Goal: Check status: Check status

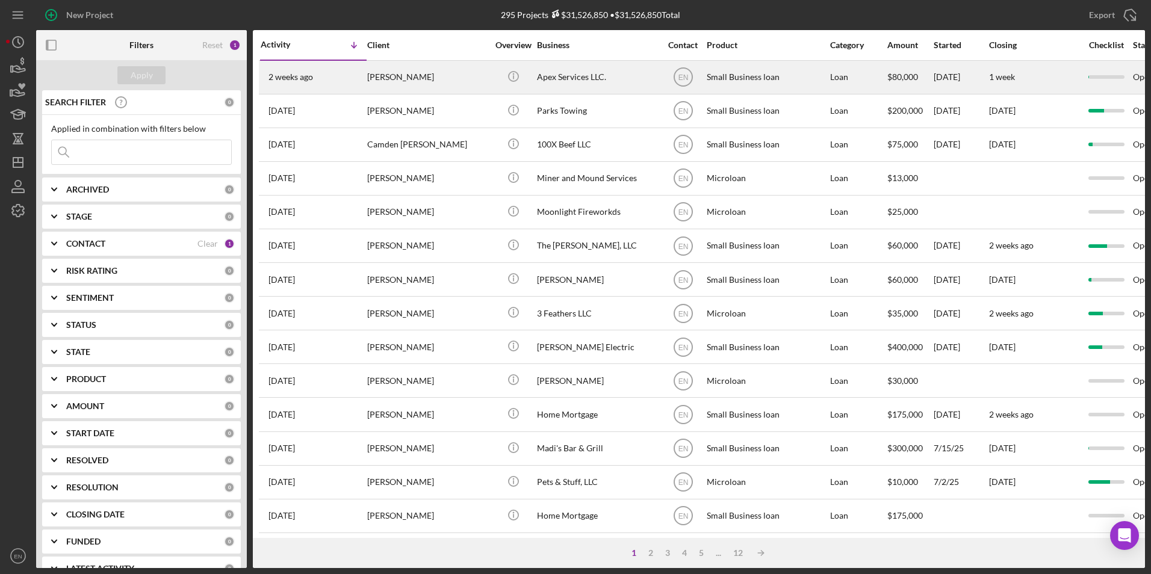
click at [391, 80] on div "[PERSON_NAME]" at bounding box center [427, 77] width 120 height 32
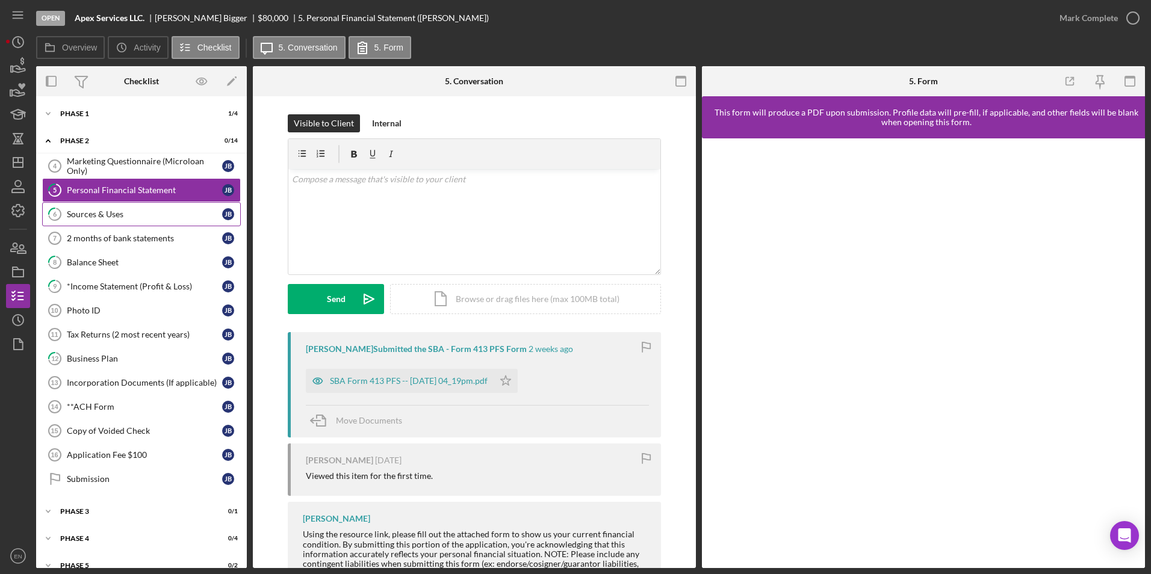
click at [91, 212] on div "Sources & Uses" at bounding box center [144, 214] width 155 height 10
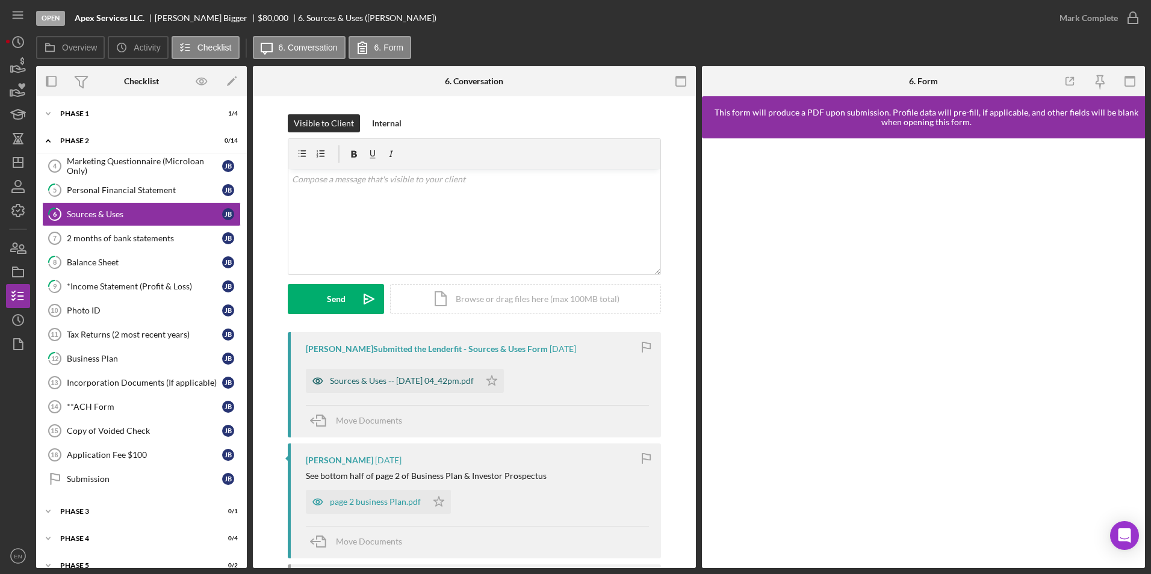
click at [410, 387] on div "Sources & Uses -- [DATE] 04_42pm.pdf" at bounding box center [393, 381] width 174 height 24
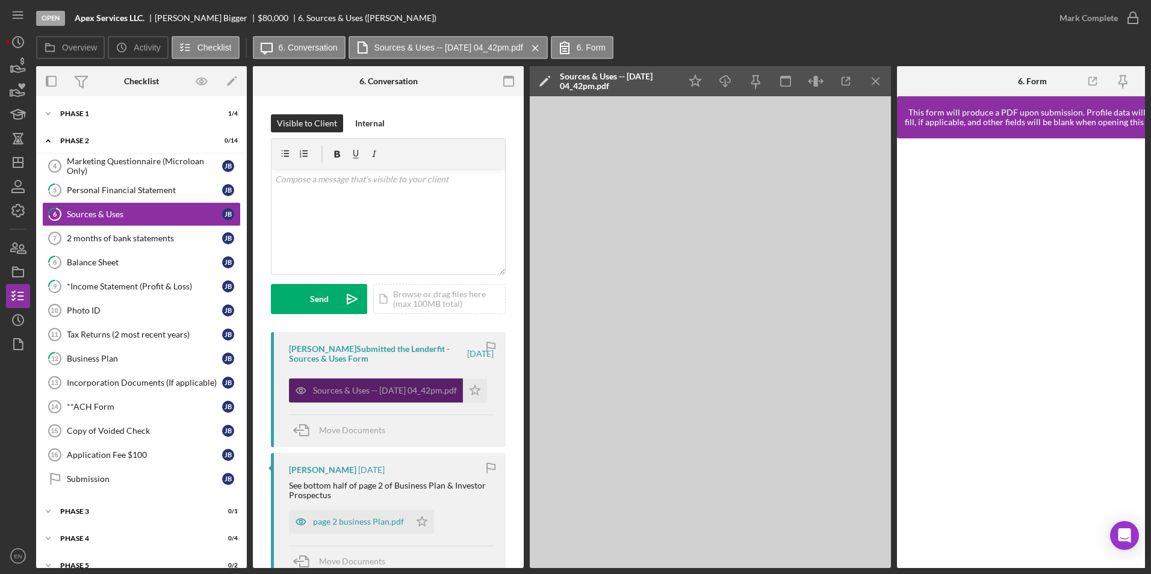
click at [410, 387] on div "Sources & Uses -- [DATE] 04_42pm.pdf" at bounding box center [385, 391] width 144 height 10
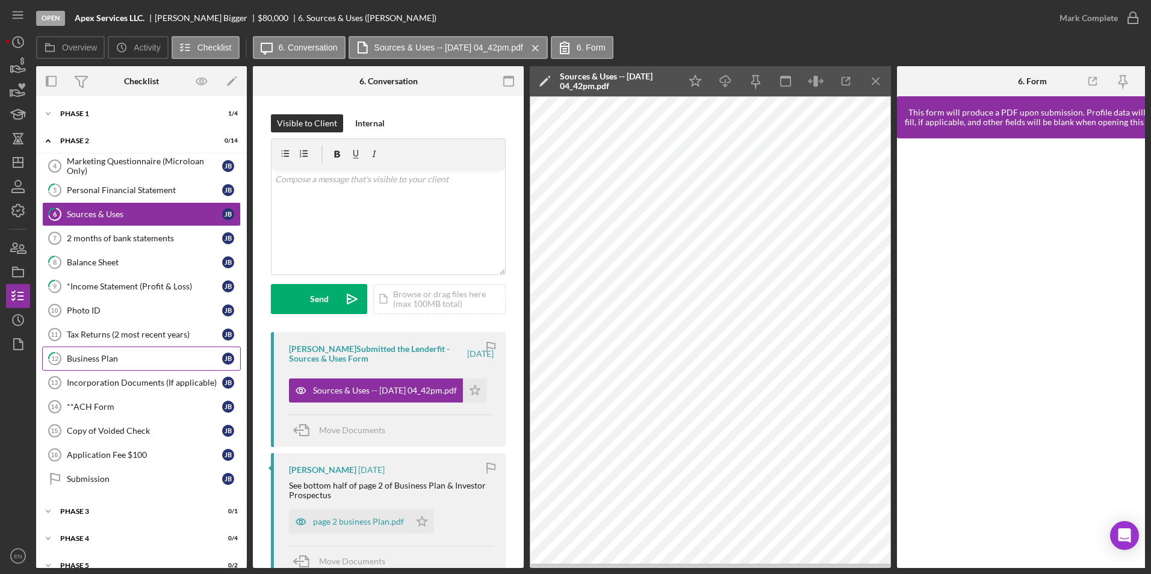
click at [128, 361] on div "Business Plan" at bounding box center [144, 359] width 155 height 10
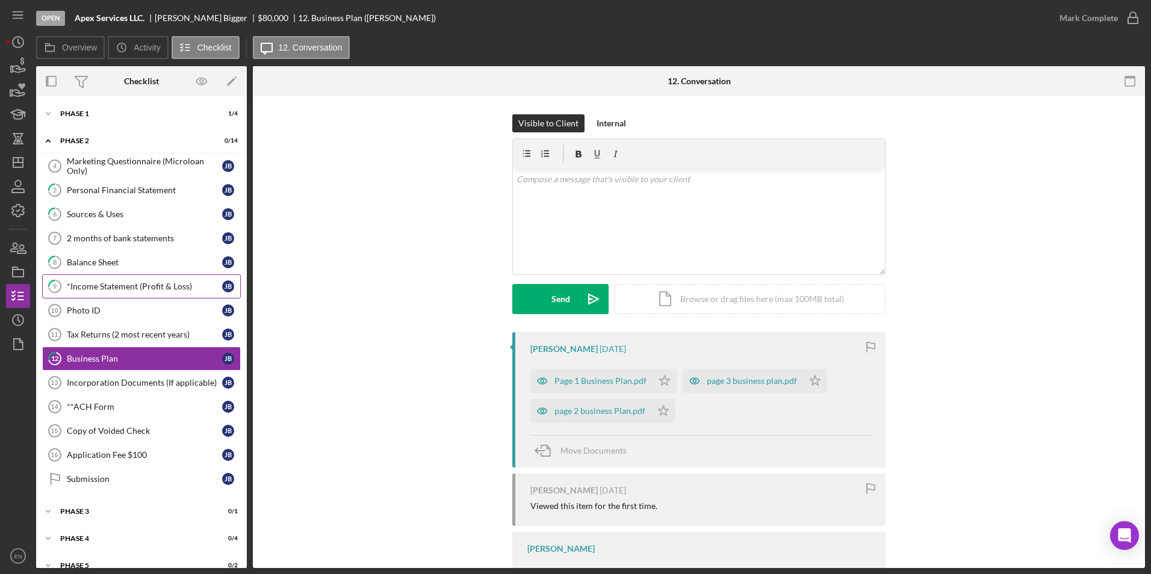
click at [81, 287] on div "*Income Statement (Profit & Loss)" at bounding box center [144, 287] width 155 height 10
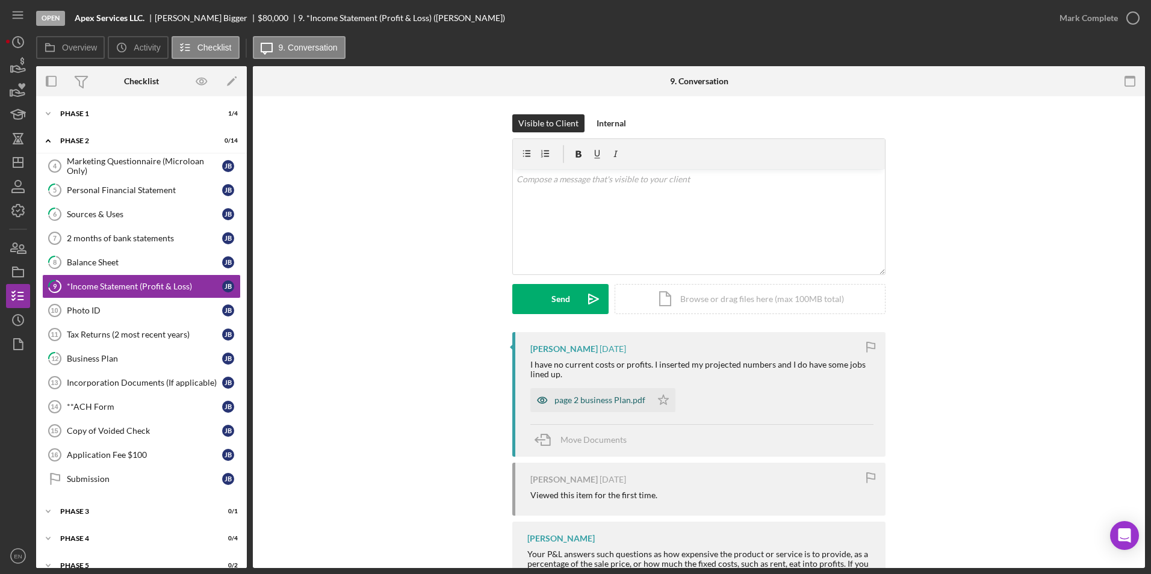
click at [554, 406] on div "page 2 business Plan.pdf" at bounding box center [590, 400] width 121 height 24
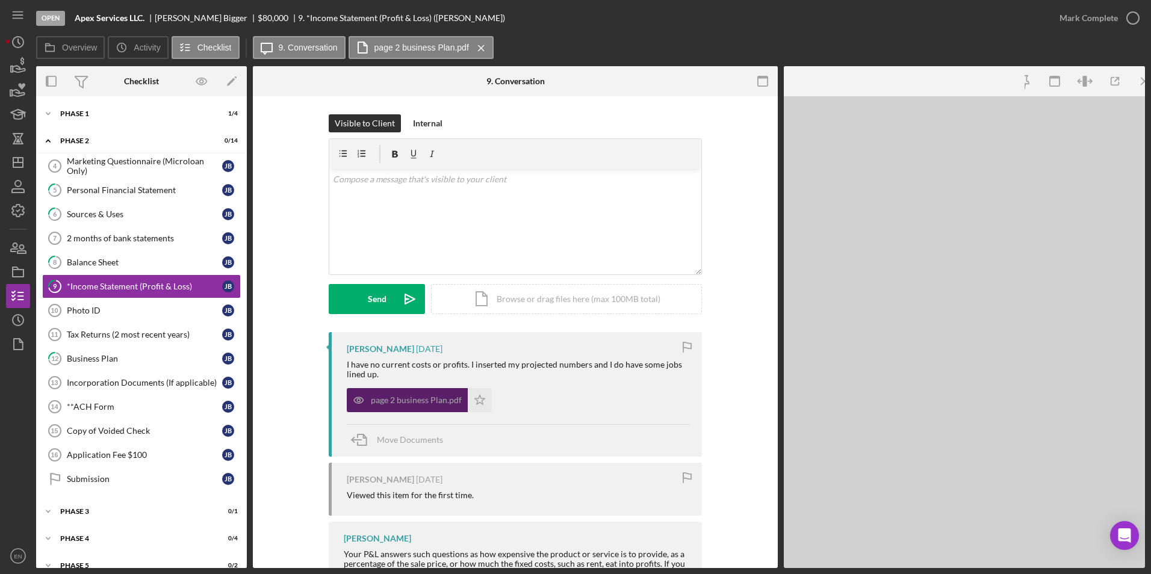
click at [554, 406] on div "page 2 business Plan.pdf Icon/Star" at bounding box center [518, 397] width 343 height 30
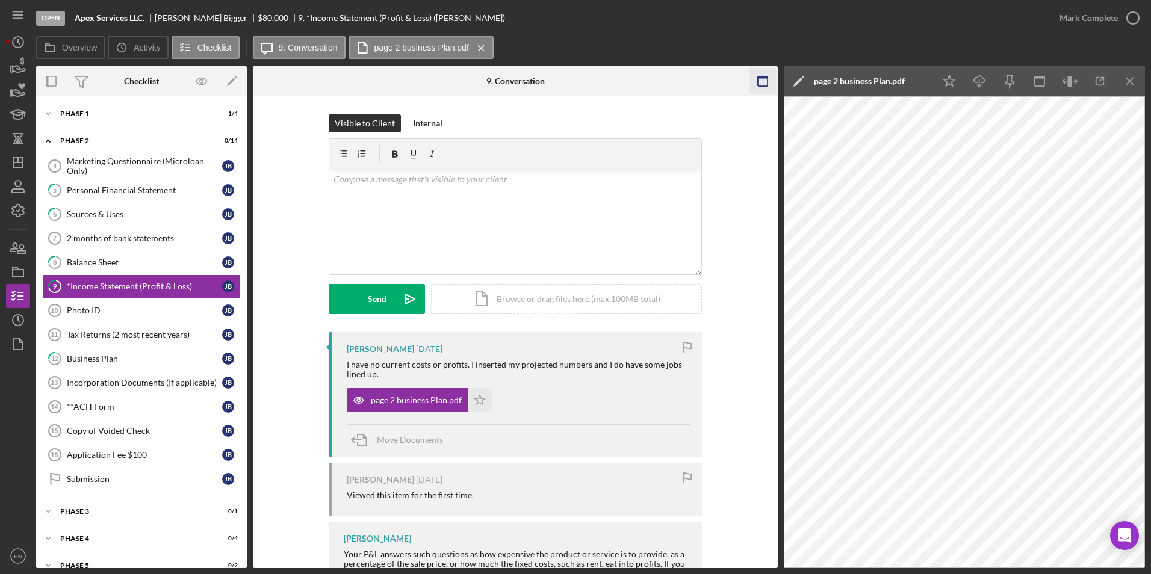
click at [1135, 84] on icon "Icon/Menu Close" at bounding box center [1129, 81] width 27 height 27
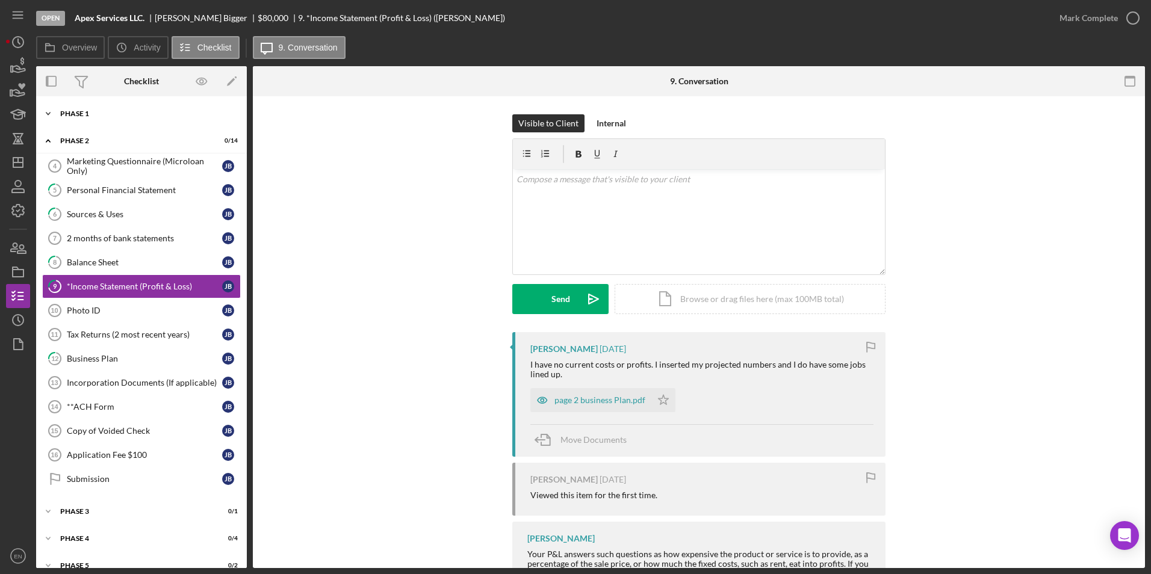
click at [56, 113] on icon "Icon/Expander" at bounding box center [48, 114] width 24 height 24
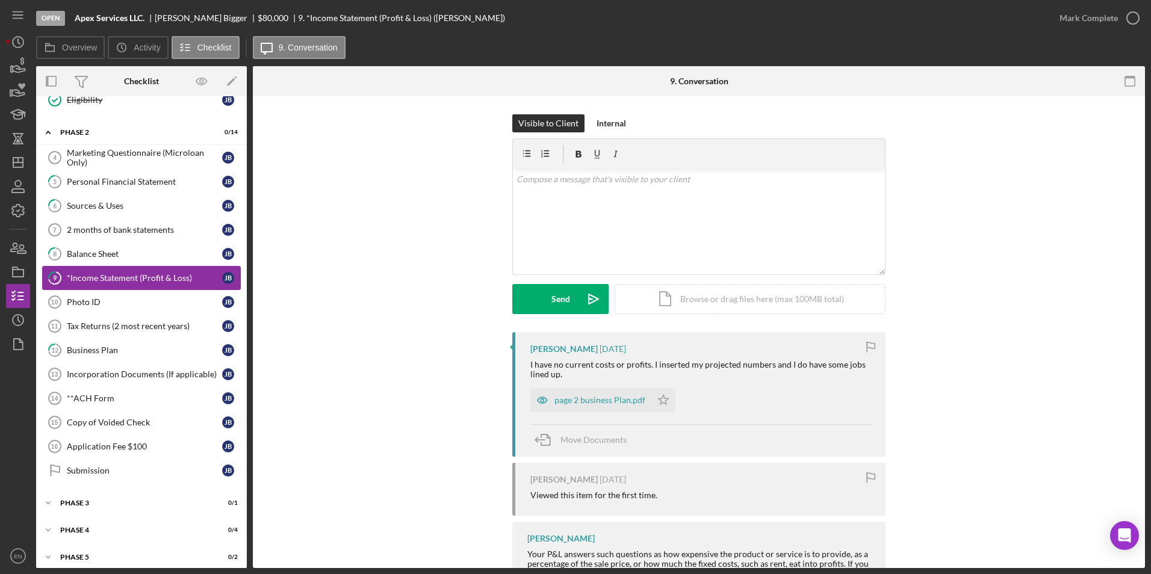
scroll to position [120, 0]
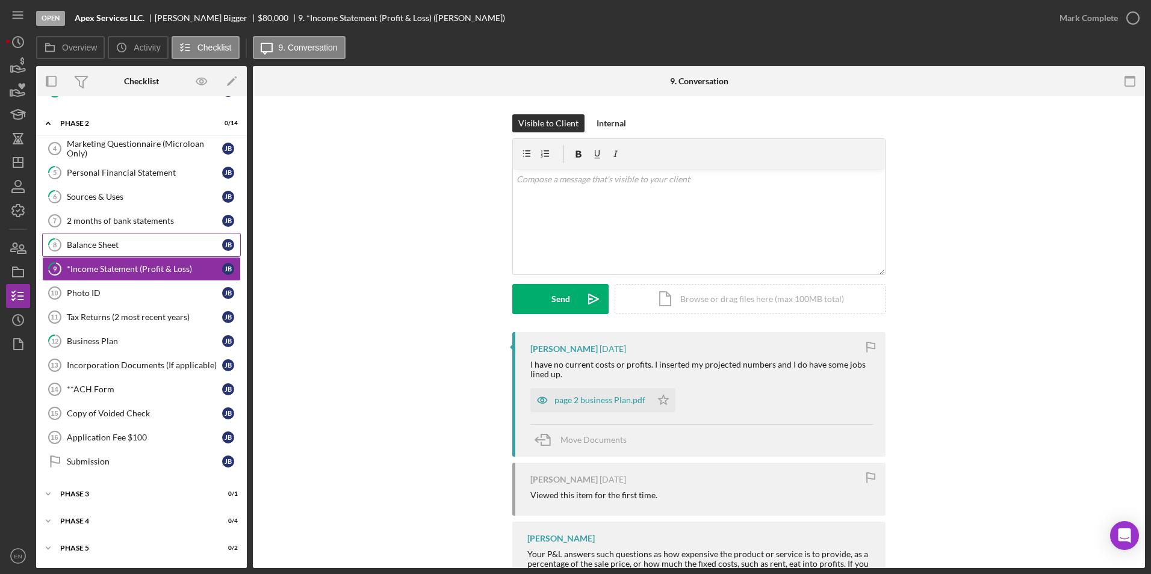
click at [96, 252] on link "8 Balance Sheet [PERSON_NAME]" at bounding box center [141, 245] width 199 height 24
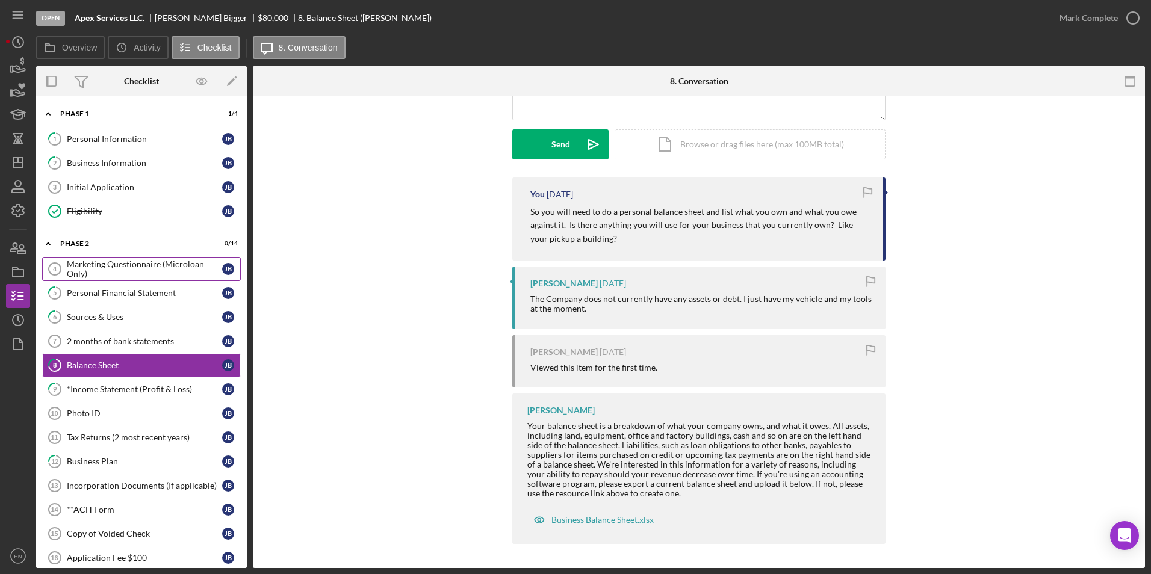
click at [126, 271] on div "Marketing Questionnaire (Microloan Only)" at bounding box center [144, 268] width 155 height 19
